Goal: Task Accomplishment & Management: Use online tool/utility

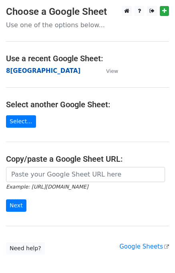
click at [21, 72] on strong "8[GEOGRAPHIC_DATA]" at bounding box center [43, 70] width 74 height 7
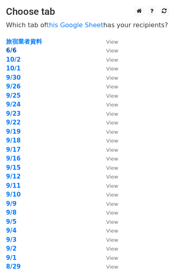
click at [15, 50] on strong "6/6" at bounding box center [11, 50] width 10 height 7
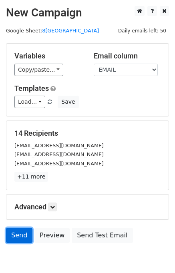
click at [16, 237] on link "Send" at bounding box center [19, 235] width 26 height 15
